Goal: Check status

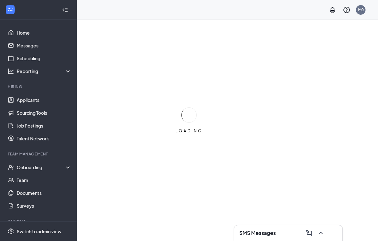
click at [24, 166] on div "Onboarding" at bounding box center [41, 167] width 49 height 6
click at [18, 181] on link "Overview" at bounding box center [44, 179] width 55 height 13
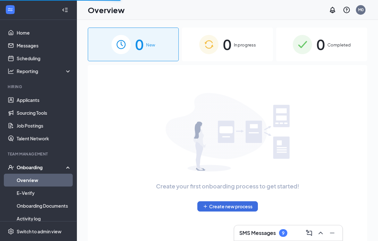
click at [332, 46] on span "Completed" at bounding box center [338, 45] width 23 height 6
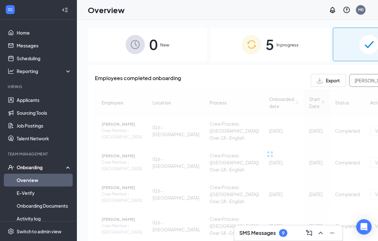
type input "[PERSON_NAME]"
click at [356, 95] on div at bounding box center [270, 154] width 350 height 128
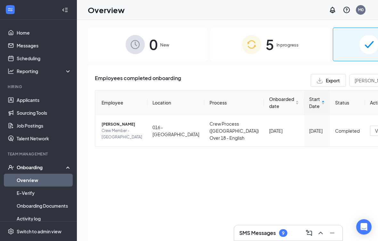
click at [107, 127] on span "[PERSON_NAME]" at bounding box center [121, 124] width 41 height 6
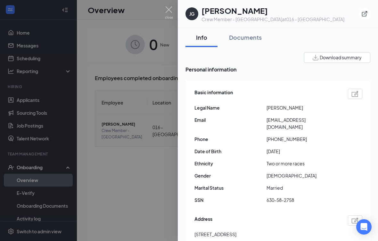
click at [263, 38] on button "Documents" at bounding box center [244, 37] width 45 height 19
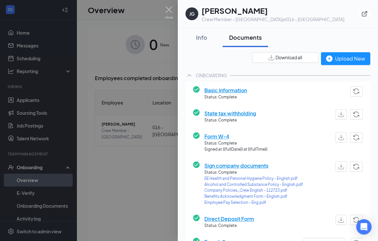
click at [252, 37] on div "Documents" at bounding box center [245, 37] width 33 height 8
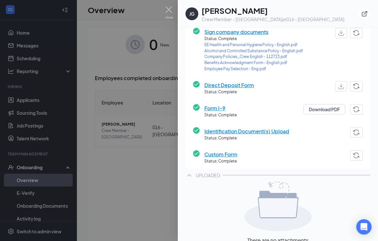
scroll to position [134, 0]
click at [259, 127] on span "Identification Document(s) Upload" at bounding box center [246, 131] width 85 height 8
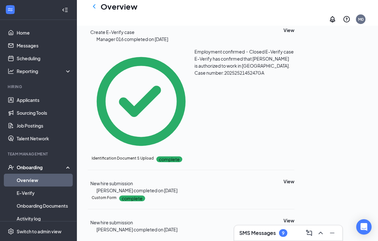
click at [294, 178] on button "View" at bounding box center [288, 181] width 11 height 7
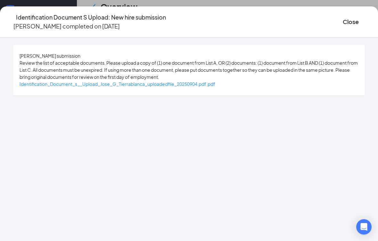
click at [214, 87] on span "Identification_Document_s__Upload_Jose_G_Tierrablanca_uploadedfile_20250904.pdf…" at bounding box center [117, 84] width 195 height 6
click at [342, 21] on button "Close" at bounding box center [350, 21] width 16 height 9
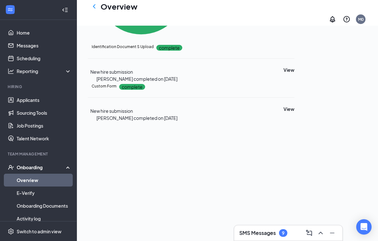
scroll to position [468, 0]
click at [294, 47] on icon "Ellipses" at bounding box center [294, 47] width 0 height 0
click at [343, 121] on span "Restart" at bounding box center [343, 124] width 15 height 7
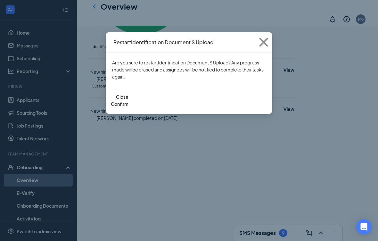
click at [128, 100] on button "Confirm" at bounding box center [120, 103] width 18 height 7
